Goal: Register for event/course: Sign up to attend an event or enroll in a course

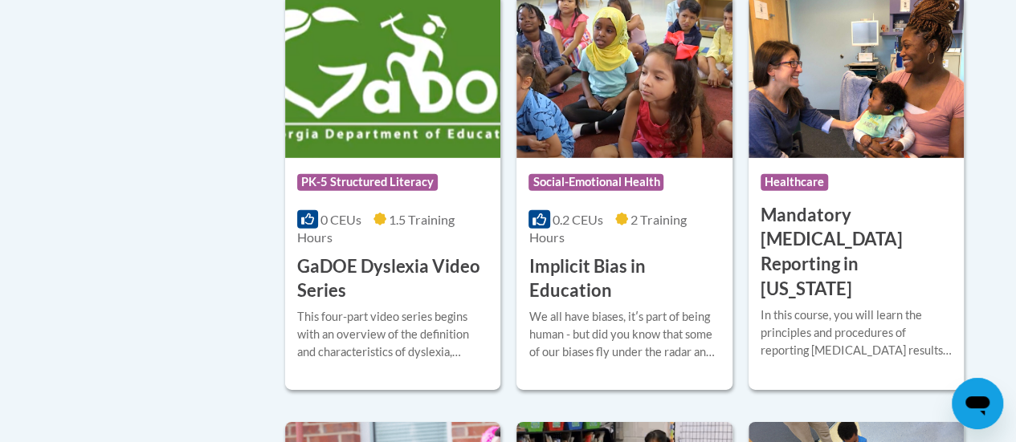
scroll to position [2287, 0]
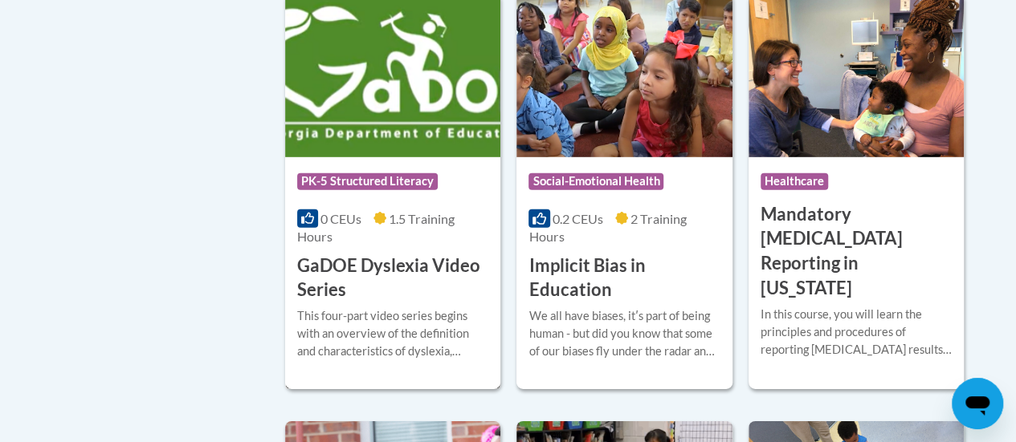
click at [335, 254] on h3 "GaDOE Dyslexia Video Series" at bounding box center [392, 279] width 191 height 50
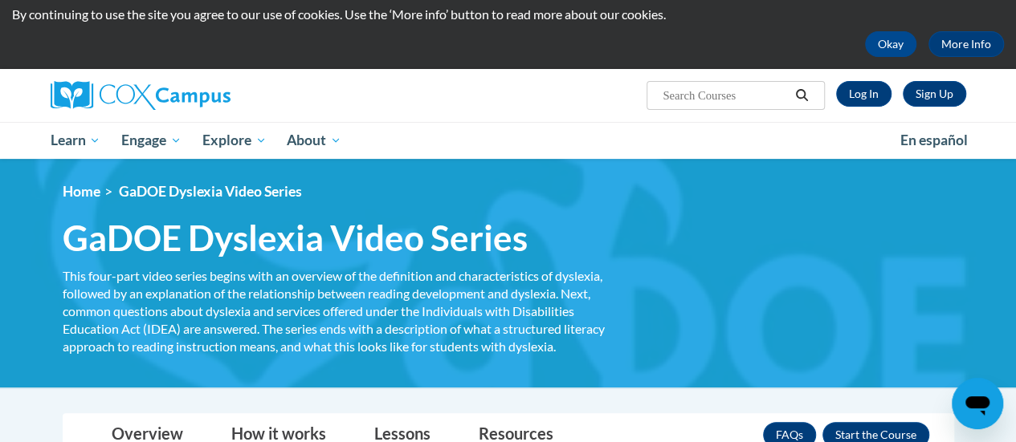
scroll to position [197, 0]
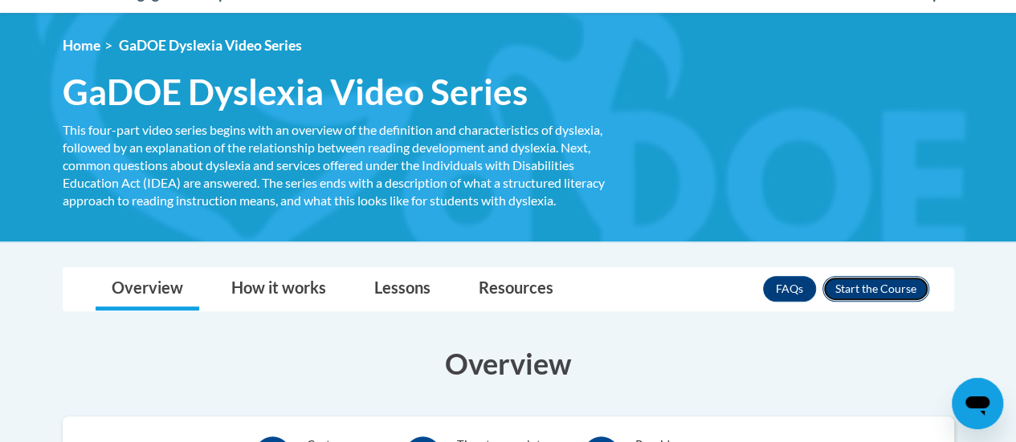
click at [861, 285] on button "Enroll" at bounding box center [875, 289] width 107 height 26
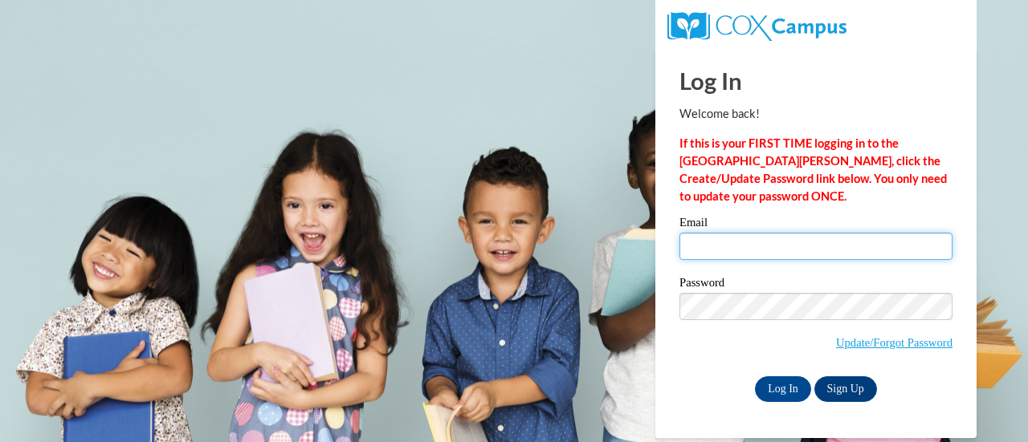
click at [715, 242] on input "Email" at bounding box center [815, 246] width 273 height 27
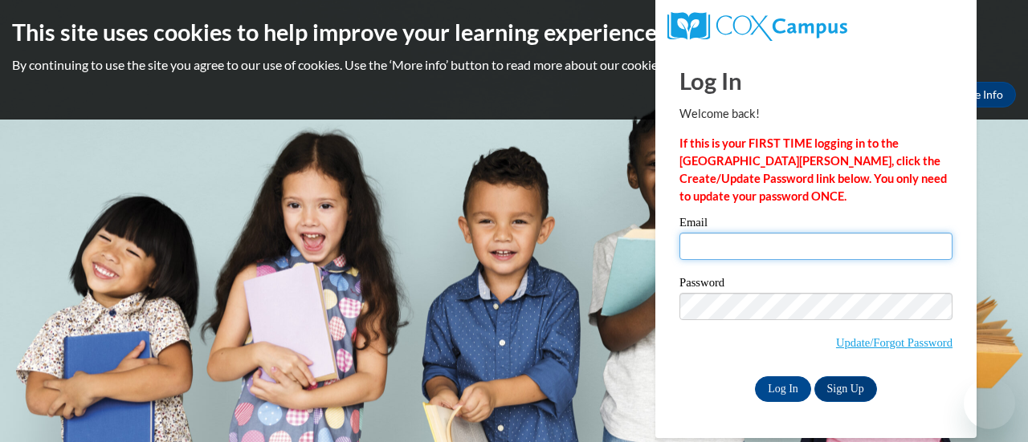
type input "vonbroembsen.lindsey@newton.k12.ga.us"
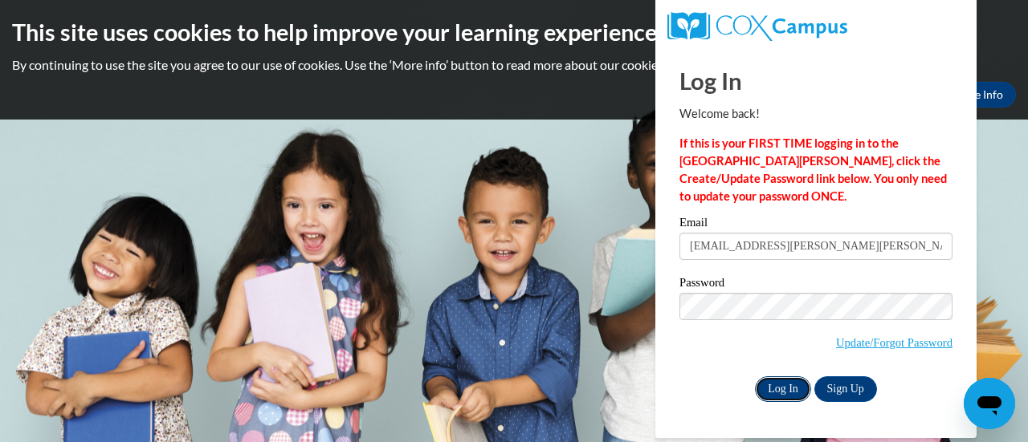
click at [786, 391] on input "Log In" at bounding box center [783, 390] width 56 height 26
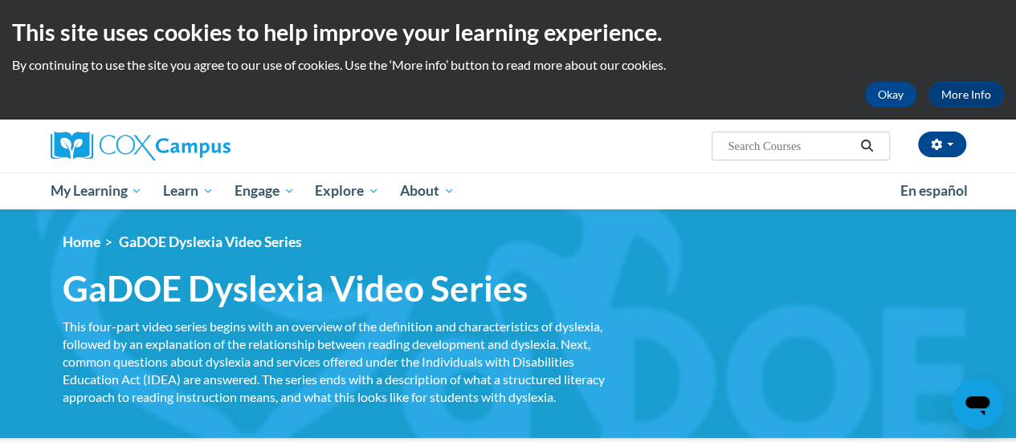
click at [865, 100] on div "Okay More Info" at bounding box center [508, 95] width 992 height 26
click at [877, 100] on button "Okay" at bounding box center [890, 95] width 51 height 26
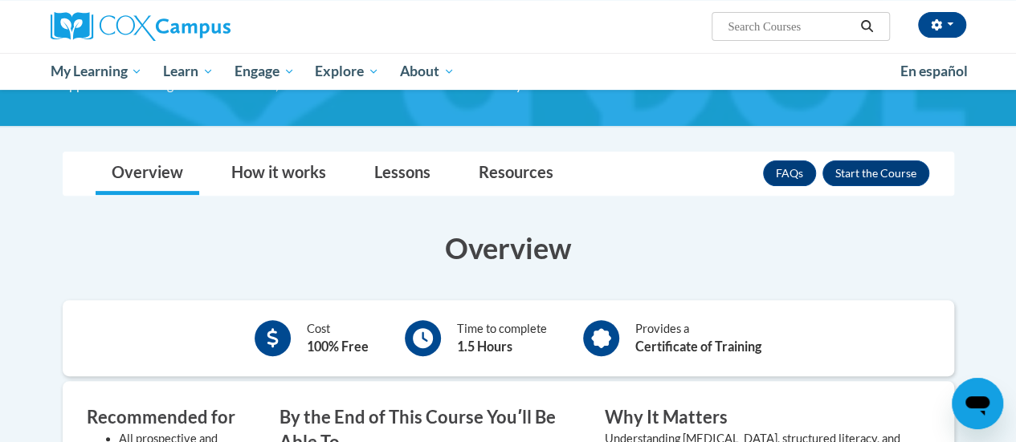
scroll to position [192, 0]
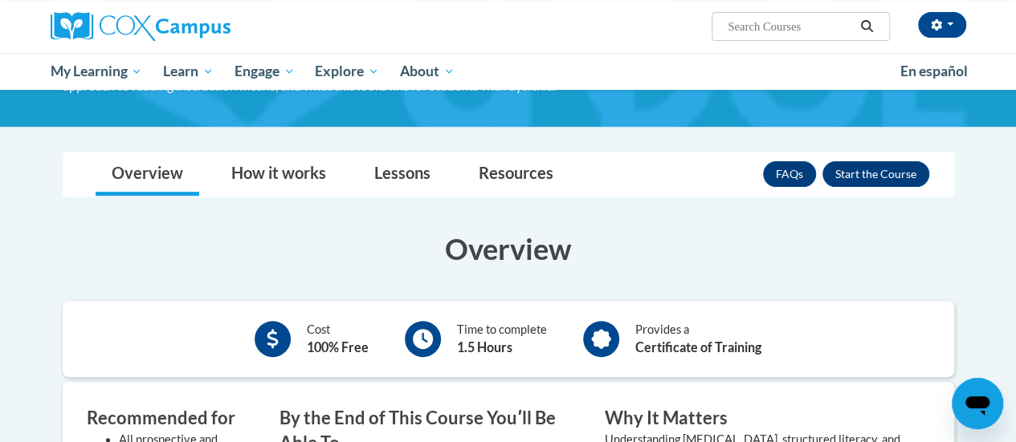
click at [880, 153] on div "FAQs Enroll" at bounding box center [846, 174] width 166 height 42
click at [851, 174] on button "Enroll" at bounding box center [875, 174] width 107 height 26
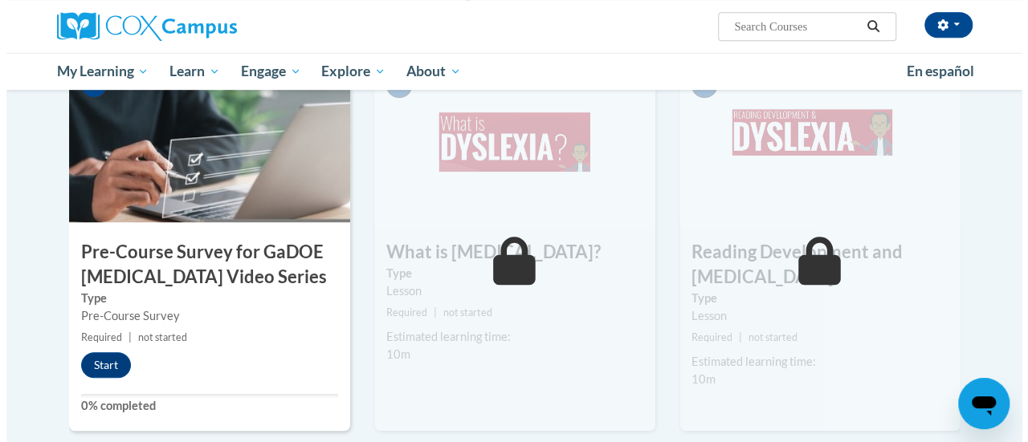
scroll to position [385, 0]
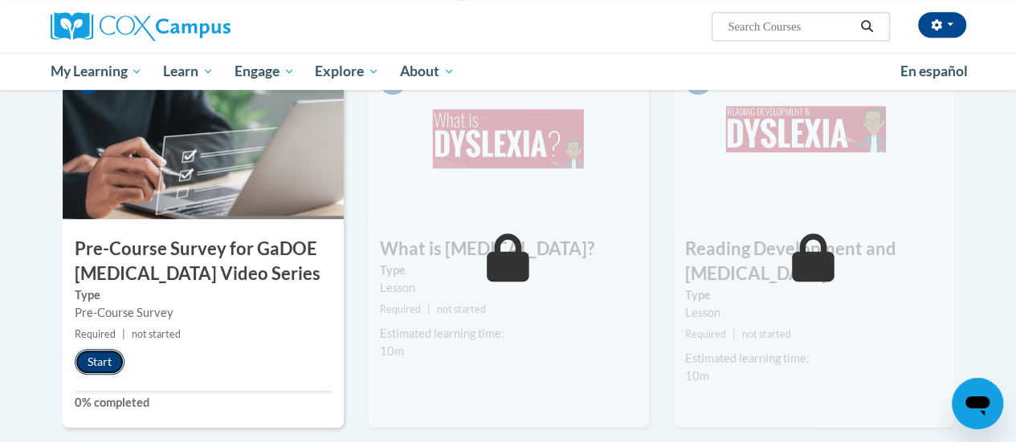
click at [97, 369] on button "Start" at bounding box center [100, 362] width 50 height 26
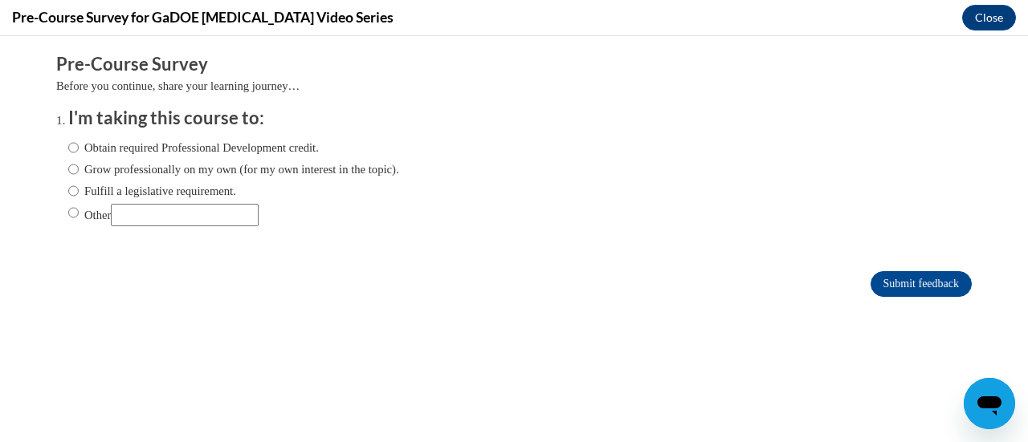
scroll to position [0, 0]
click at [56, 149] on ol "I'm taking this course to: Obtain required Professional Development credit. Gro…" at bounding box center [526, 178] width 940 height 145
click at [68, 149] on input "Obtain required Professional Development credit." at bounding box center [73, 148] width 10 height 18
radio input "true"
click at [870, 279] on input "Submit feedback" at bounding box center [920, 284] width 101 height 26
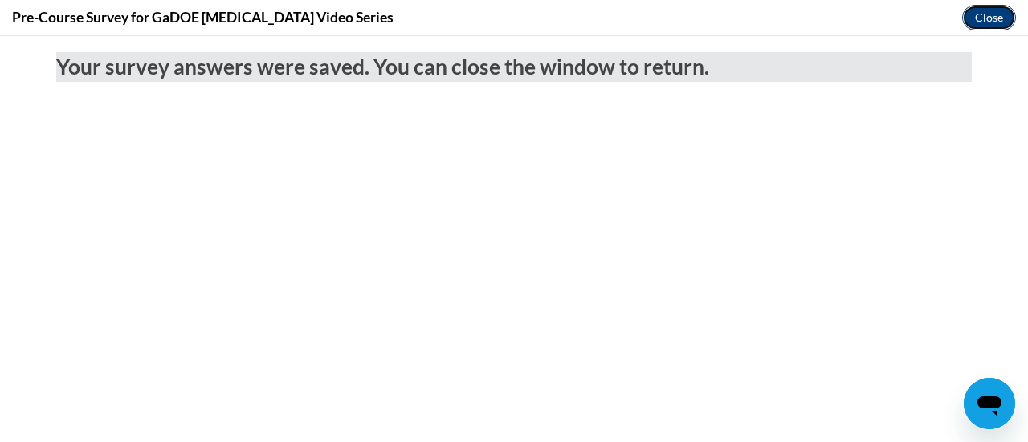
click at [983, 17] on button "Close" at bounding box center [989, 18] width 54 height 26
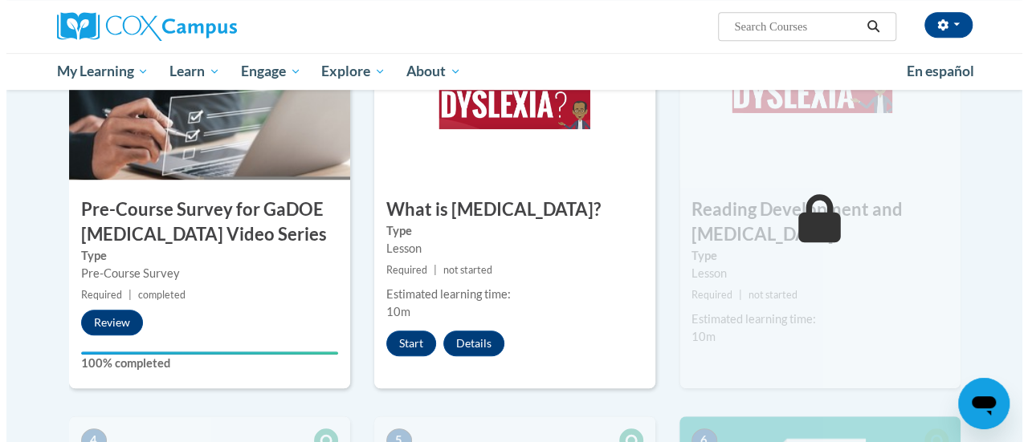
scroll to position [424, 0]
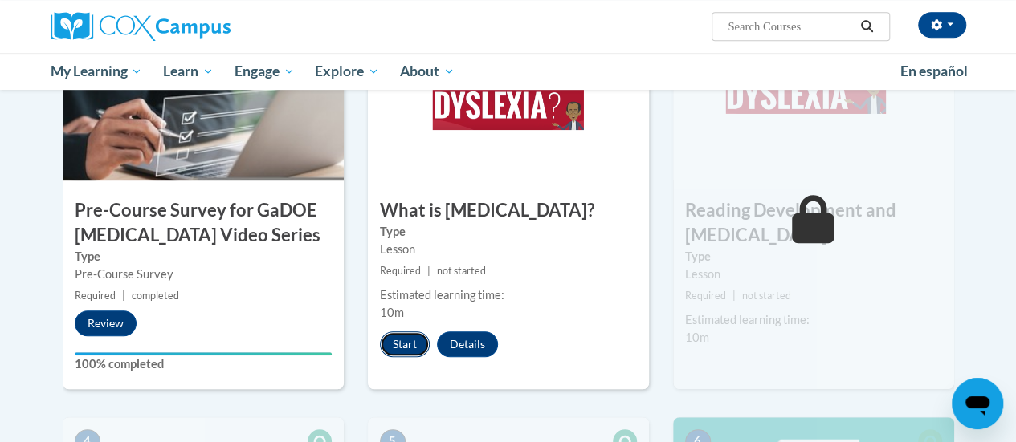
click at [402, 346] on button "Start" at bounding box center [405, 345] width 50 height 26
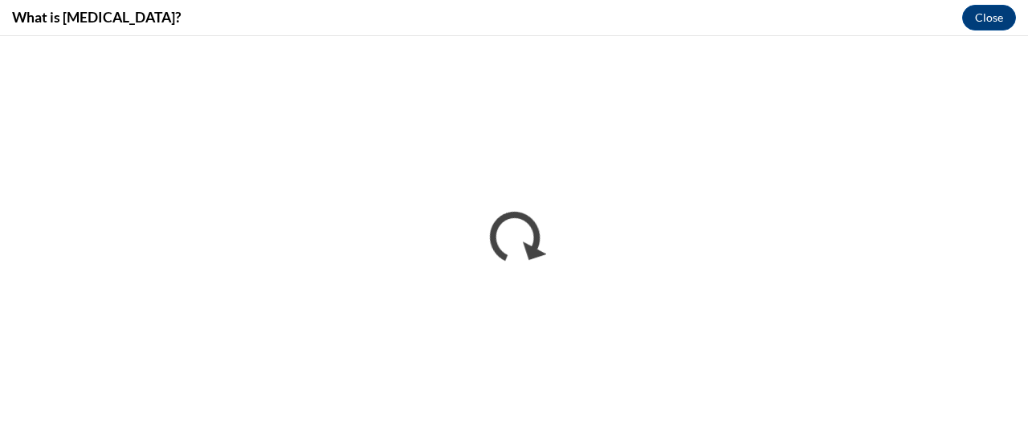
scroll to position [0, 0]
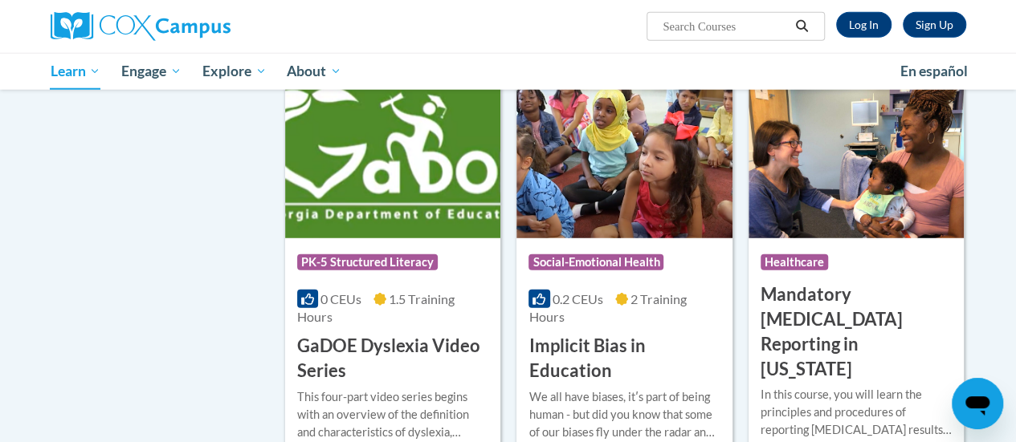
scroll to position [2087, 0]
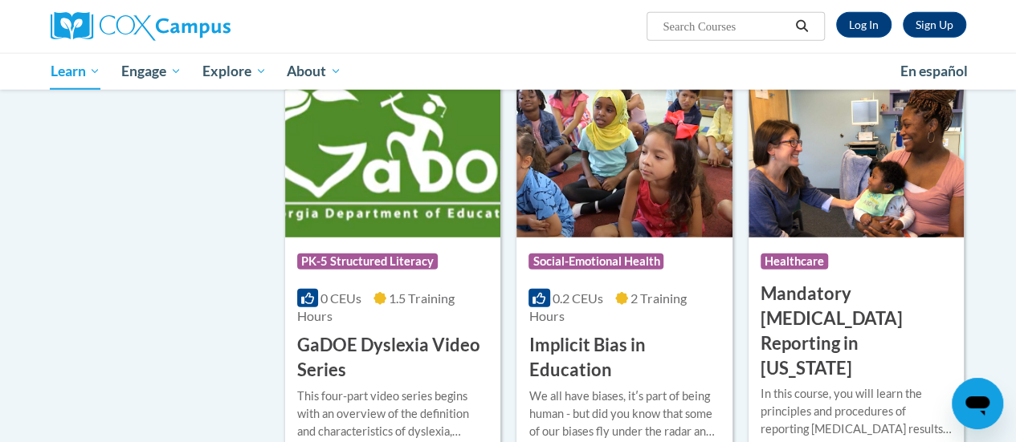
click at [364, 333] on h3 "GaDOE Dyslexia Video Series" at bounding box center [392, 358] width 191 height 50
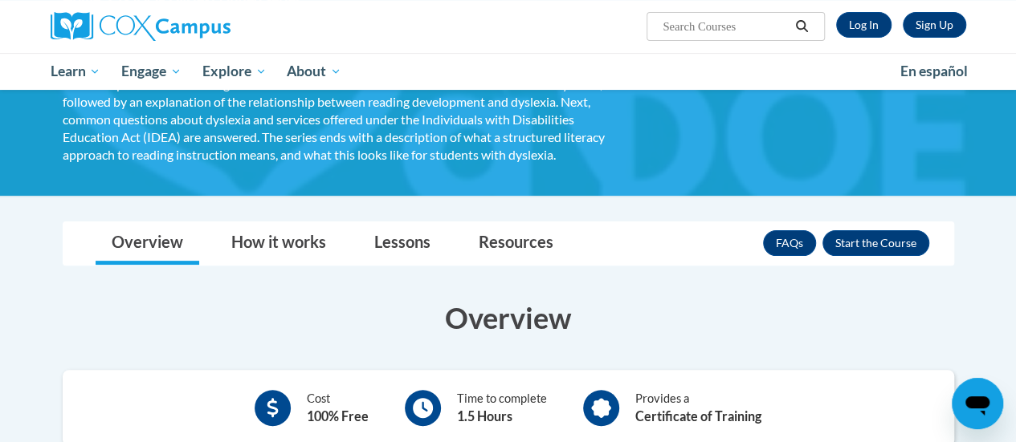
scroll to position [154, 0]
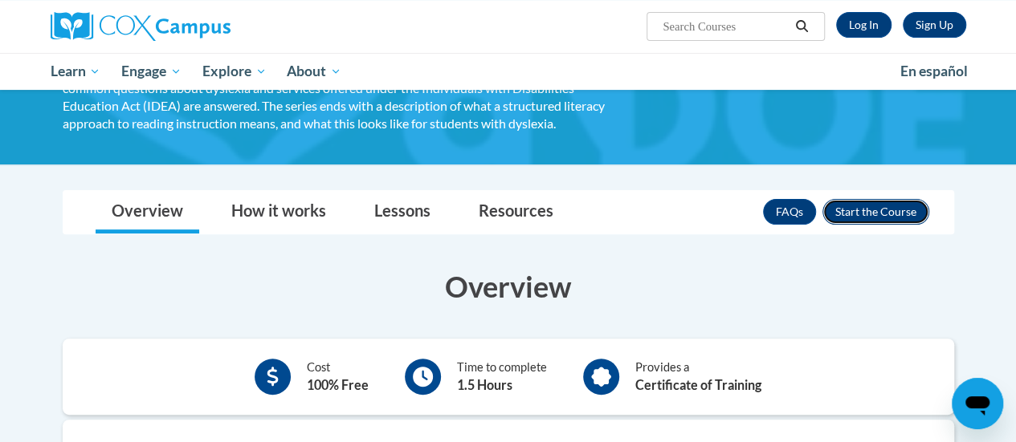
click at [849, 211] on button "Enroll" at bounding box center [875, 212] width 107 height 26
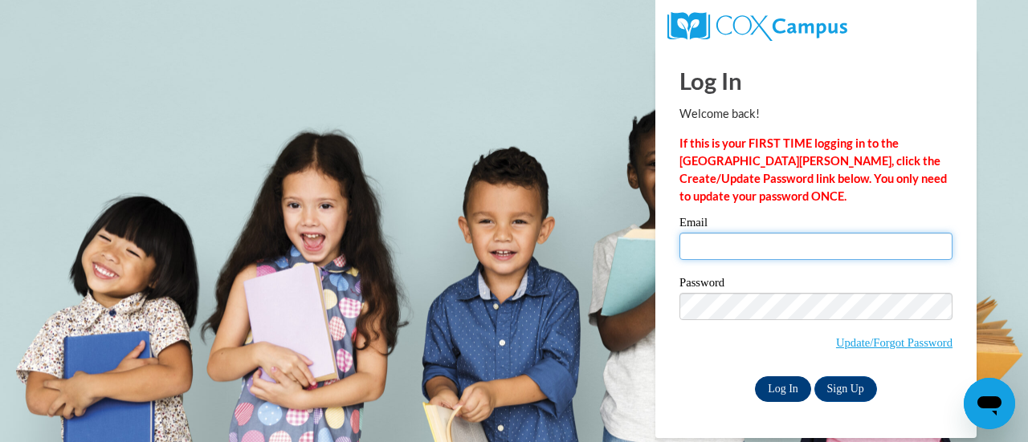
type input "[EMAIL_ADDRESS][PERSON_NAME][PERSON_NAME][DOMAIN_NAME]"
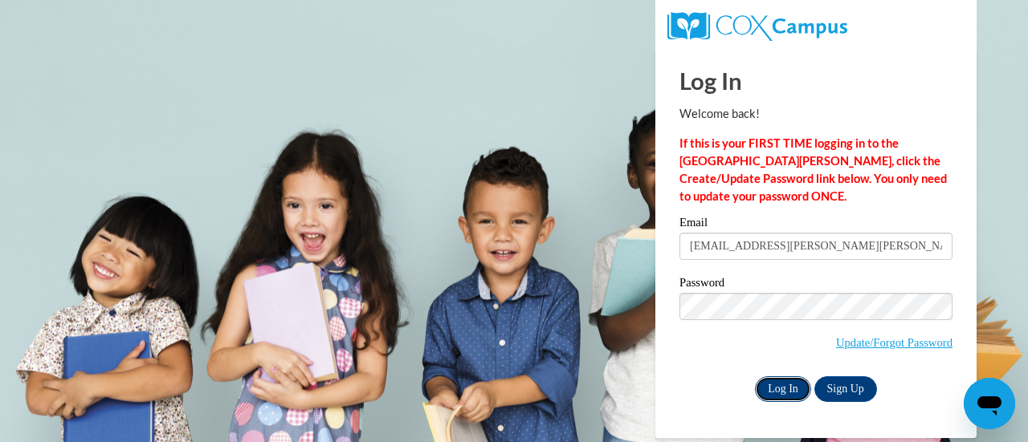
click at [785, 386] on input "Log In" at bounding box center [783, 390] width 56 height 26
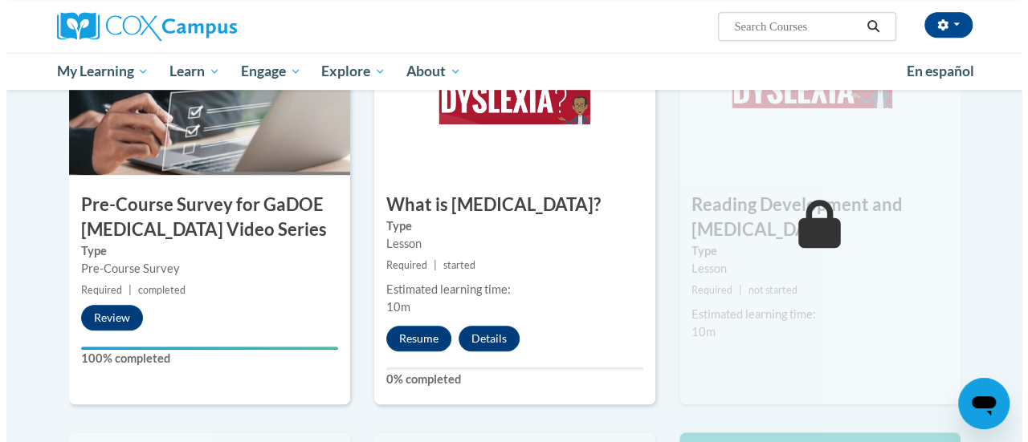
scroll to position [431, 0]
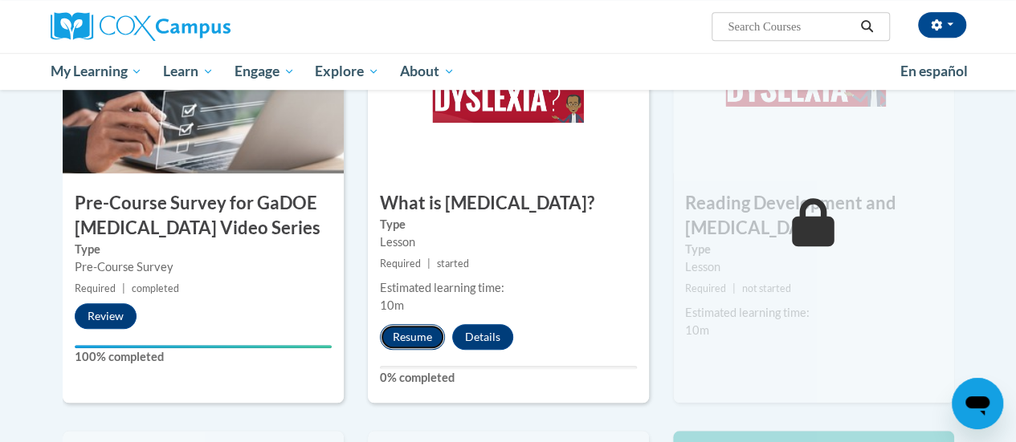
click at [416, 340] on button "Resume" at bounding box center [412, 337] width 65 height 26
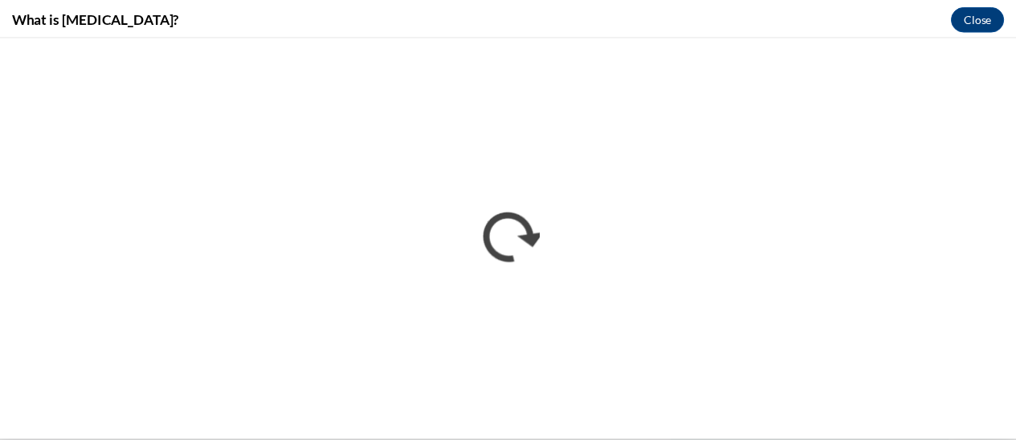
scroll to position [0, 0]
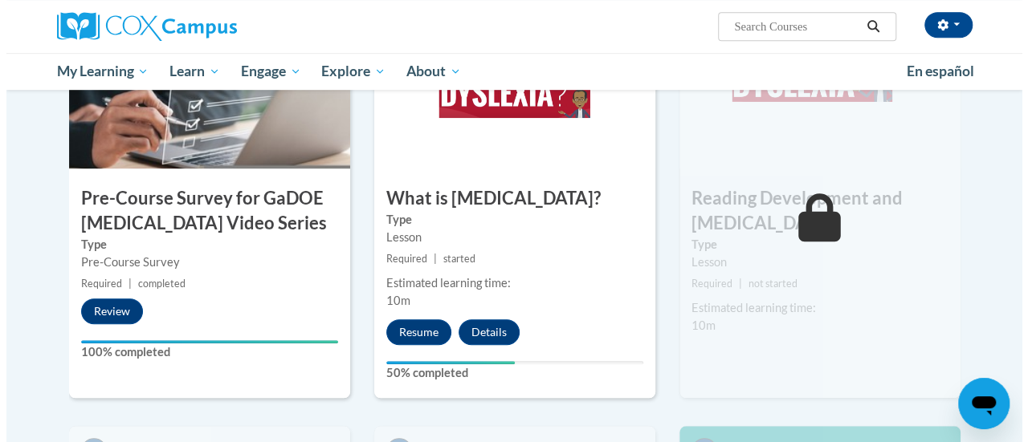
scroll to position [437, 0]
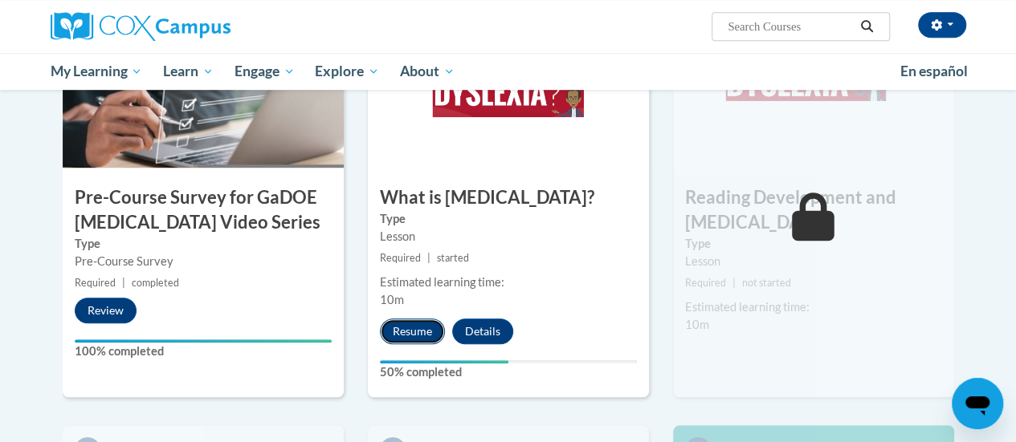
click at [407, 331] on button "Resume" at bounding box center [412, 332] width 65 height 26
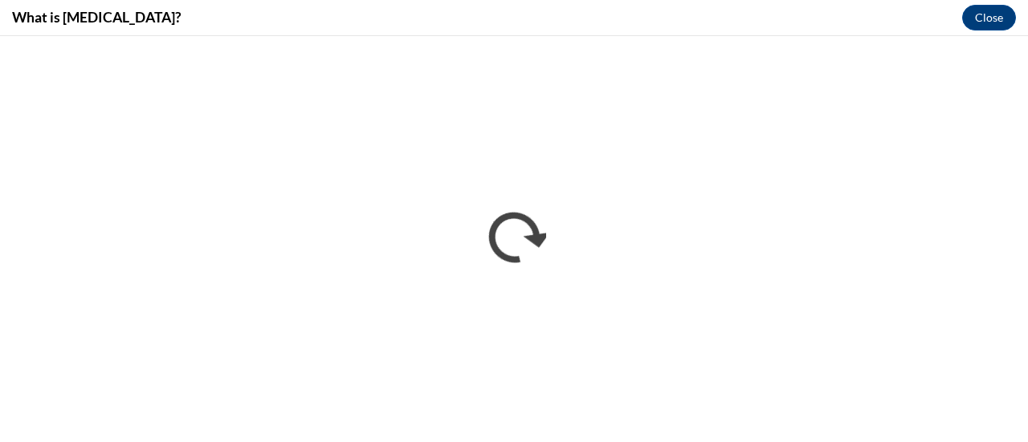
scroll to position [0, 0]
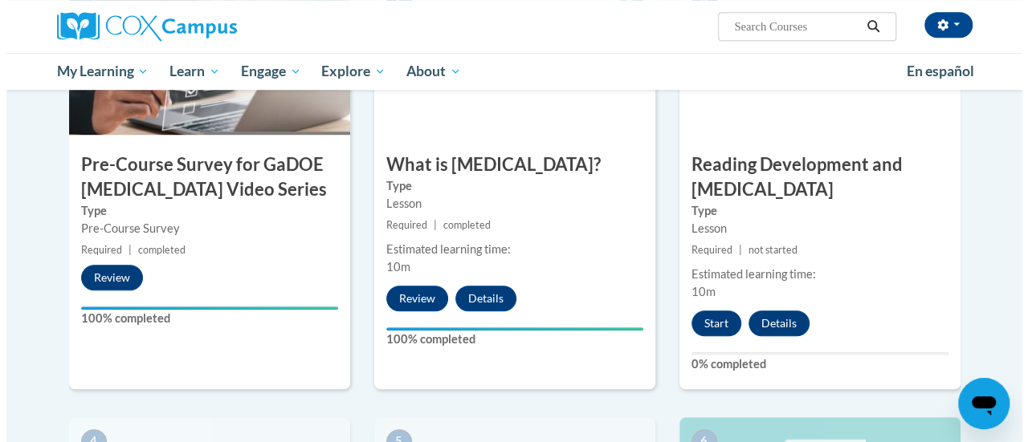
scroll to position [471, 0]
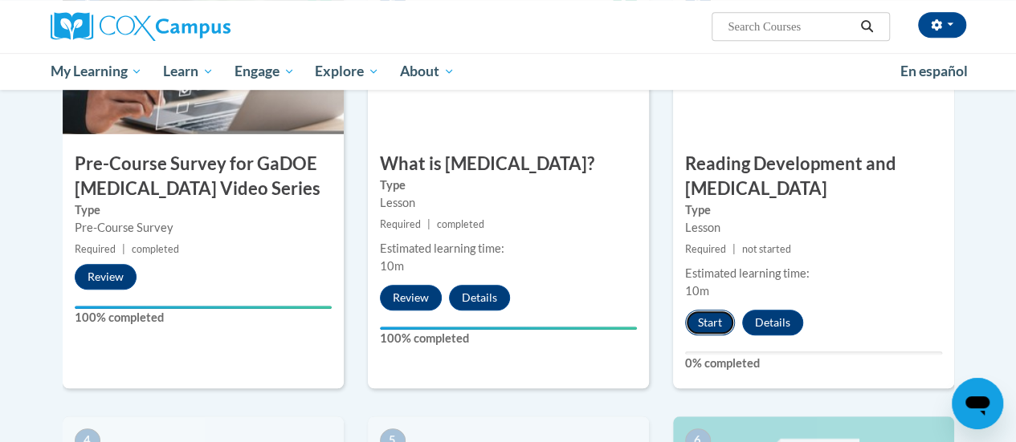
click at [707, 321] on button "Start" at bounding box center [710, 323] width 50 height 26
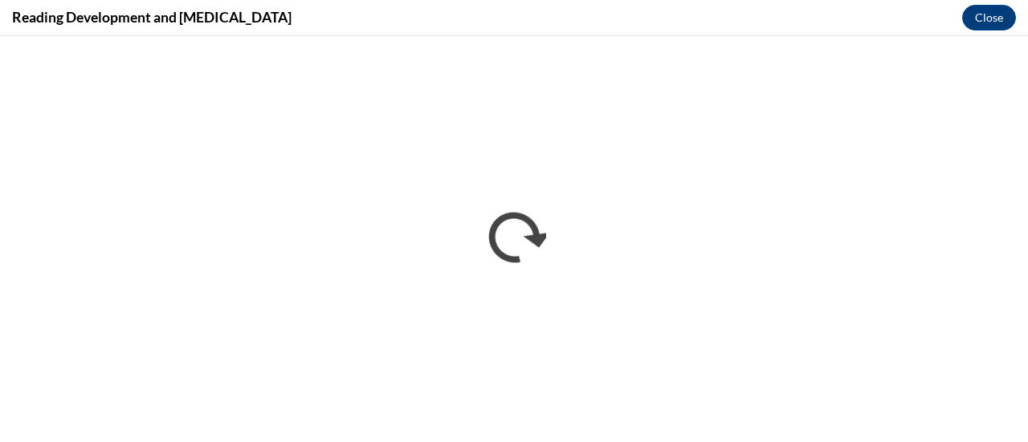
scroll to position [0, 0]
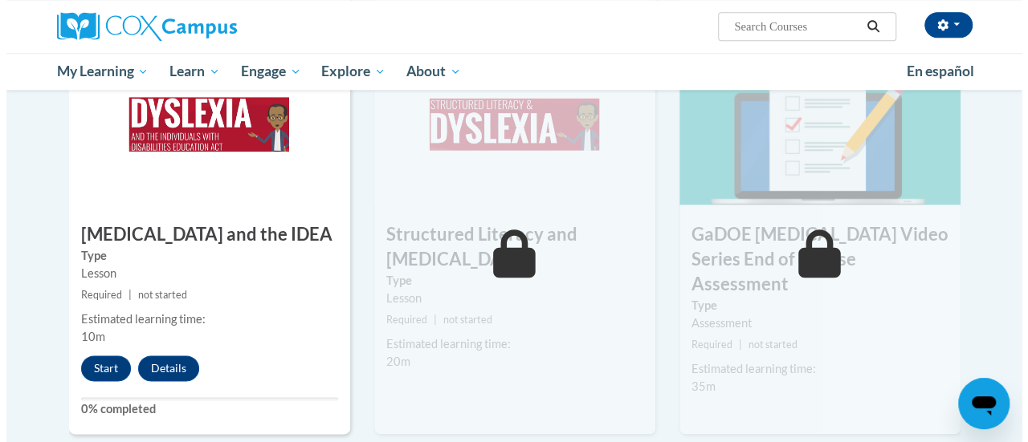
scroll to position [842, 0]
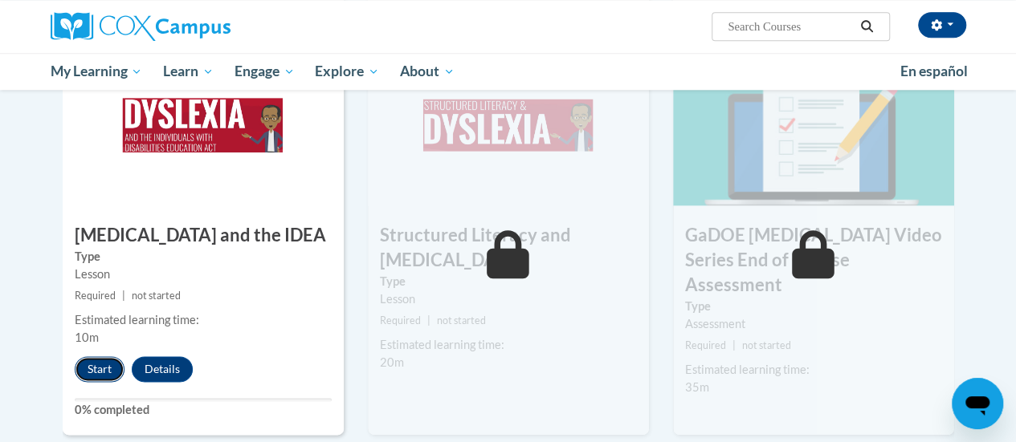
click at [95, 365] on button "Start" at bounding box center [100, 370] width 50 height 26
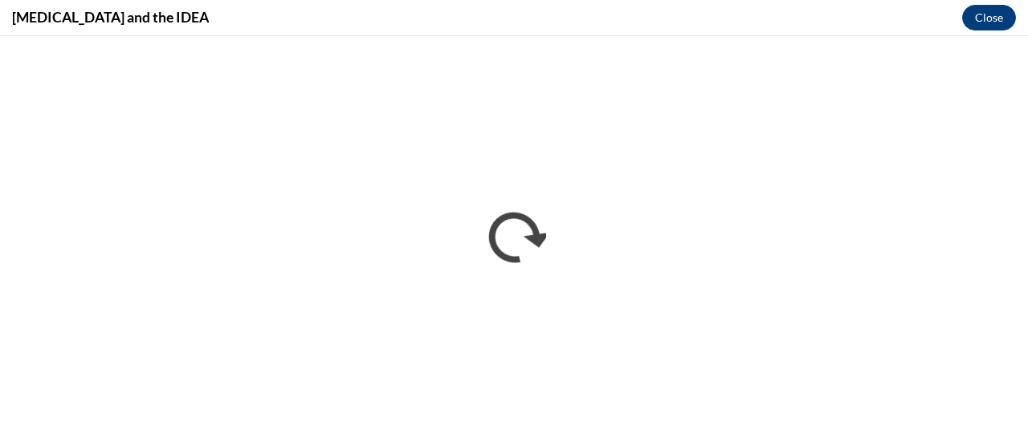
scroll to position [0, 0]
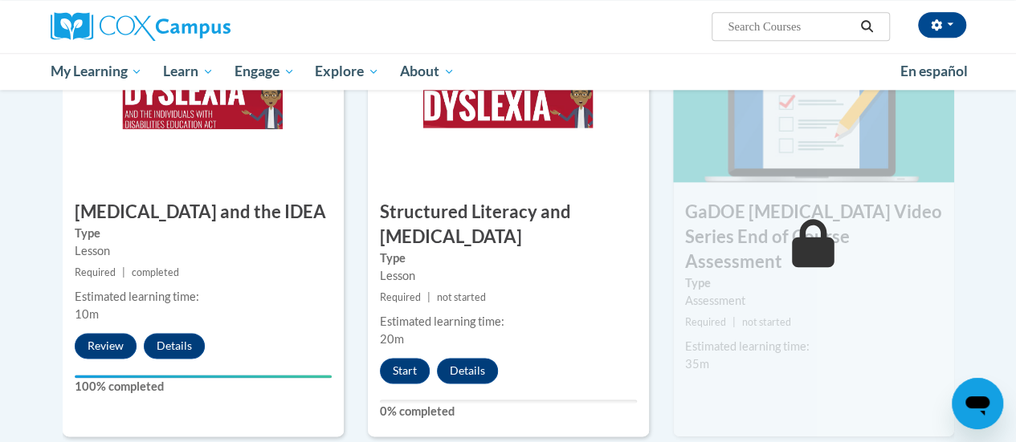
scroll to position [865, 0]
